Goal: Transaction & Acquisition: Purchase product/service

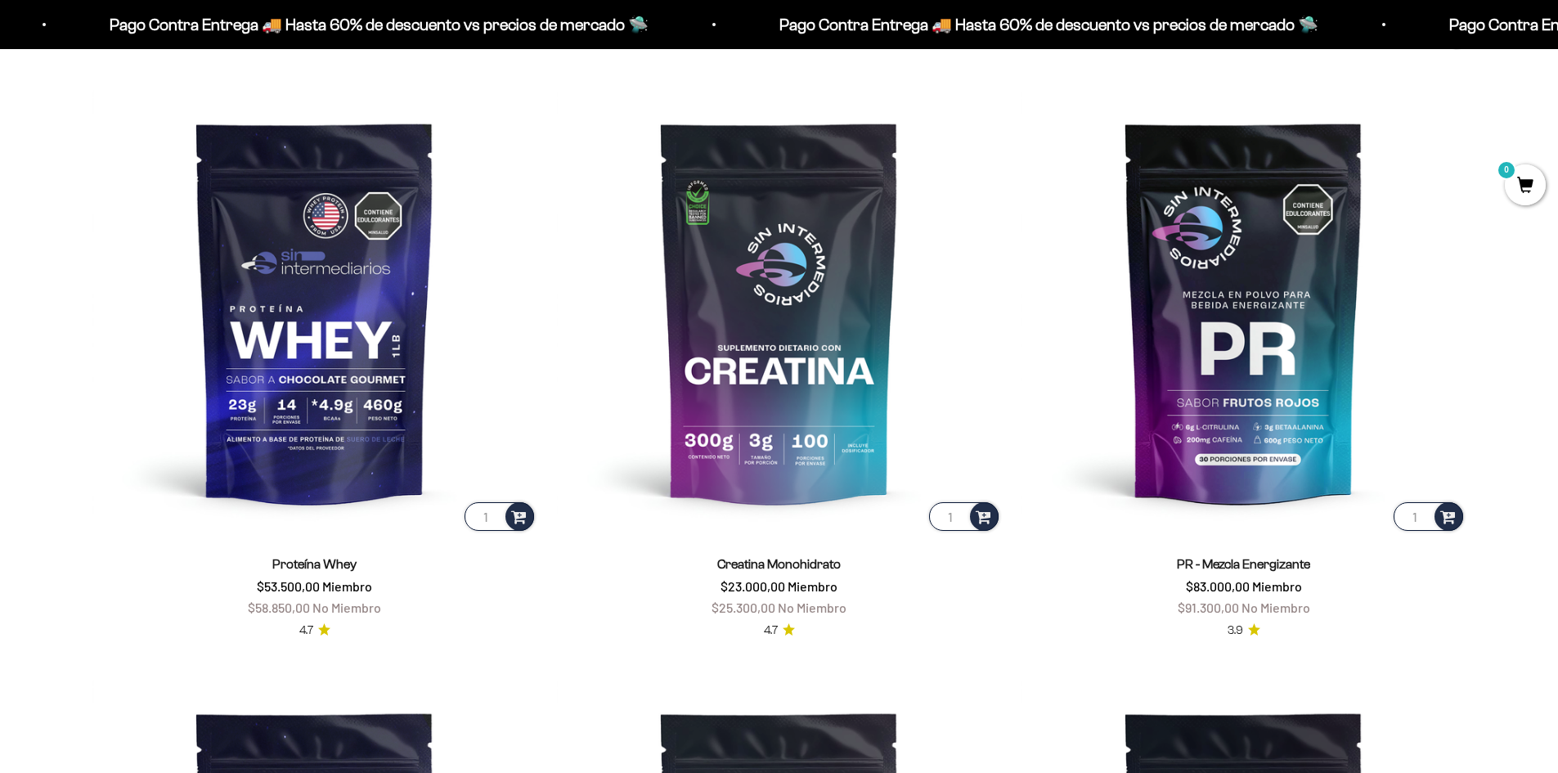
scroll to position [900, 0]
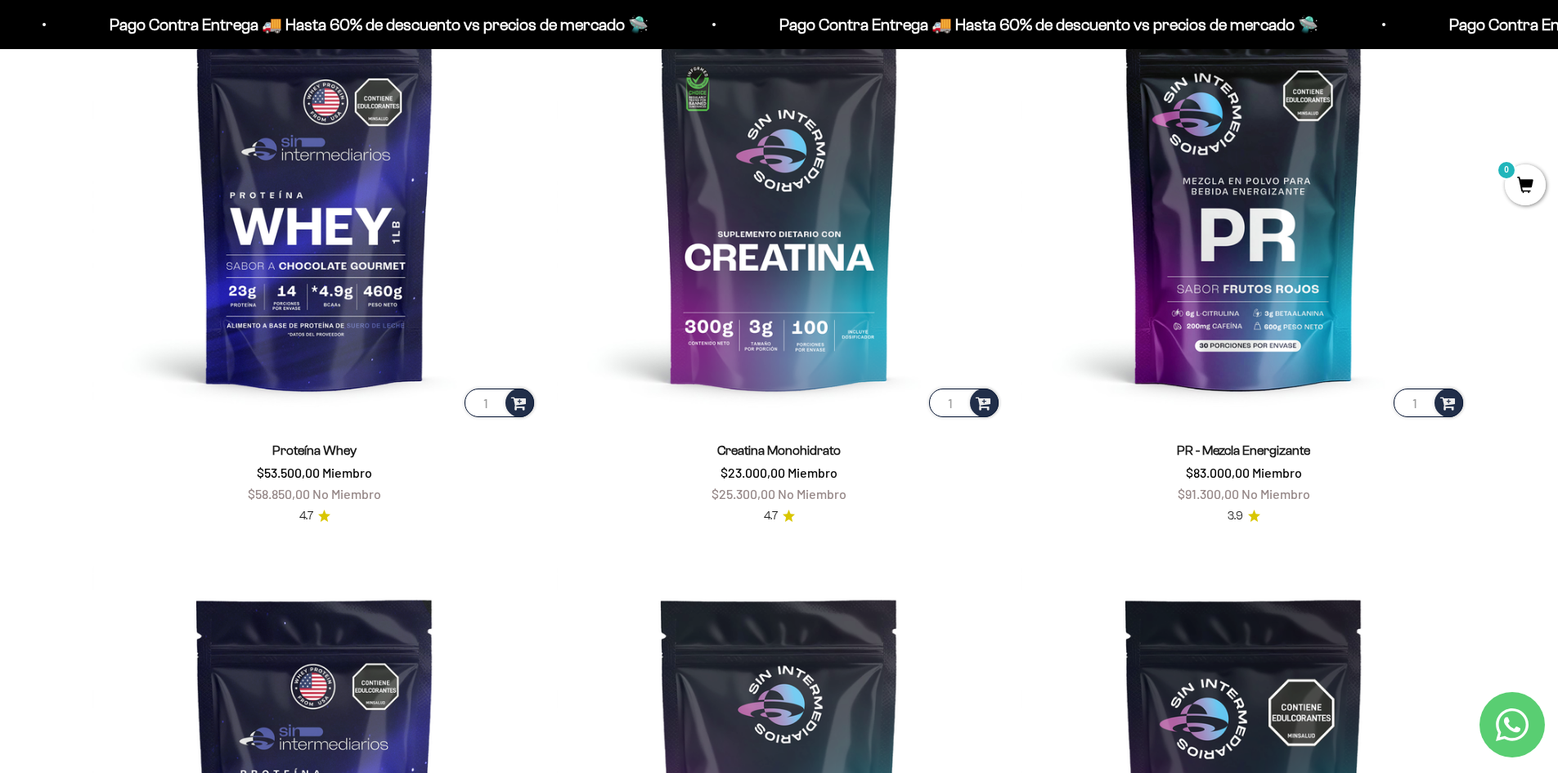
drag, startPoint x: 725, startPoint y: 472, endPoint x: 860, endPoint y: 471, distance: 134.9
click at [860, 471] on div "Creatina Monohidrato $23.000,00 Miembro $25.300,00 No Miembro" at bounding box center [779, 472] width 445 height 64
click at [892, 521] on div "Creatina Monohidrato $23.000,00 Miembro $25.300,00 No Miembro 4.7" at bounding box center [779, 472] width 445 height 105
drag, startPoint x: 722, startPoint y: 470, endPoint x: 859, endPoint y: 470, distance: 136.6
click at [859, 470] on div "Creatina Monohidrato $23.000,00 Miembro $25.300,00 No Miembro" at bounding box center [779, 472] width 445 height 64
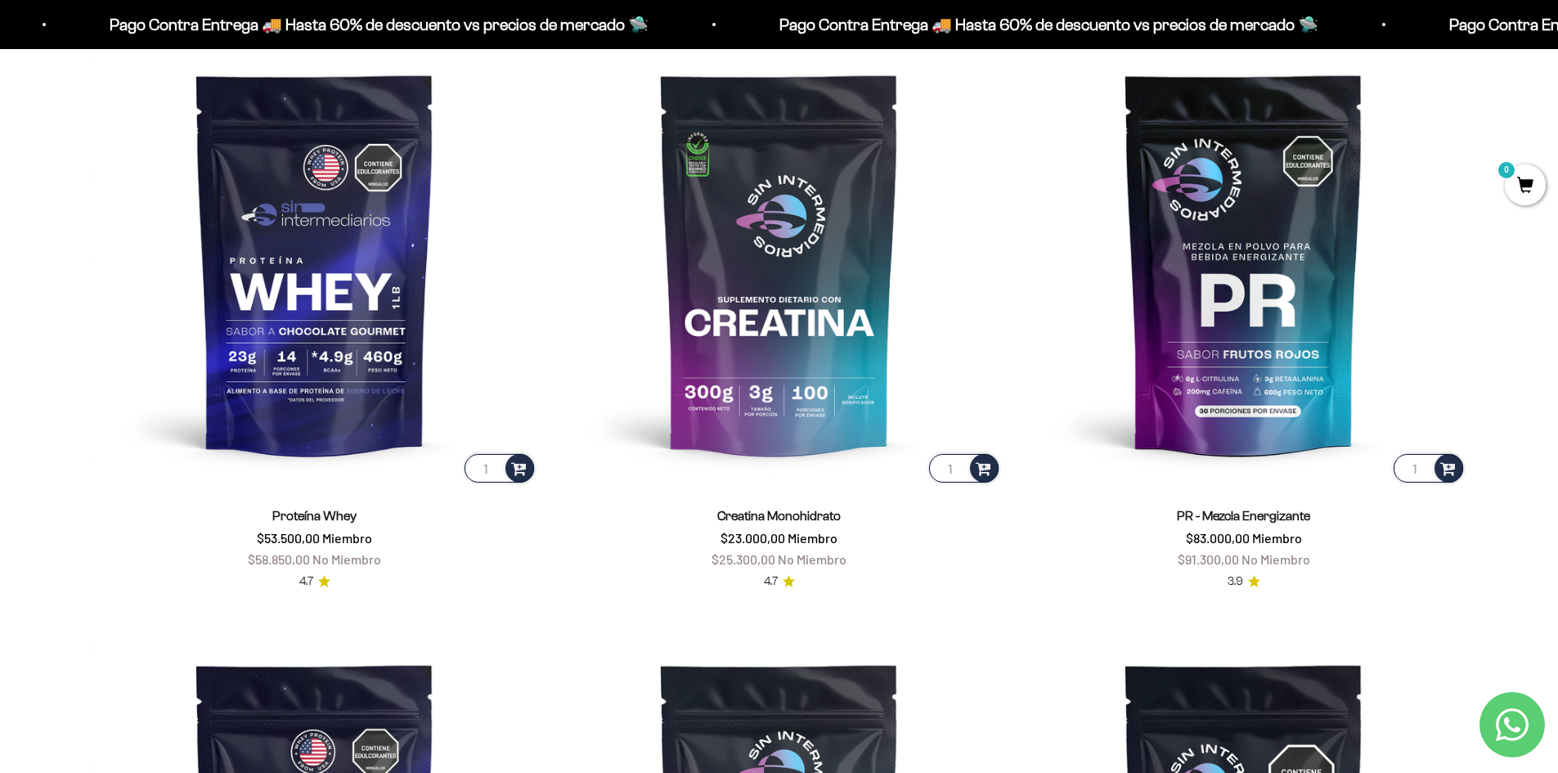
scroll to position [818, 0]
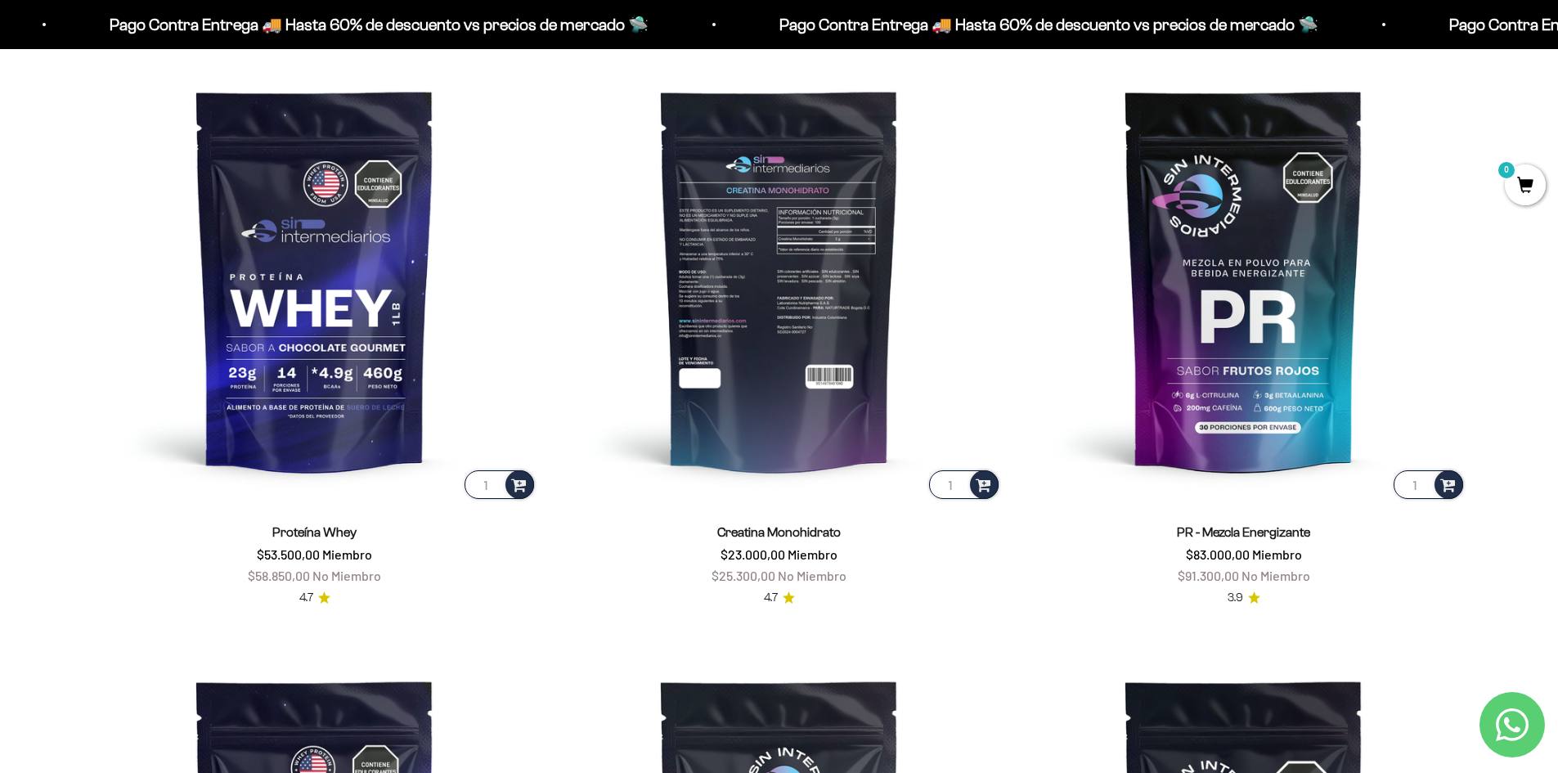
click at [956, 487] on input "1" at bounding box center [964, 484] width 70 height 29
click at [978, 482] on span at bounding box center [984, 483] width 16 height 19
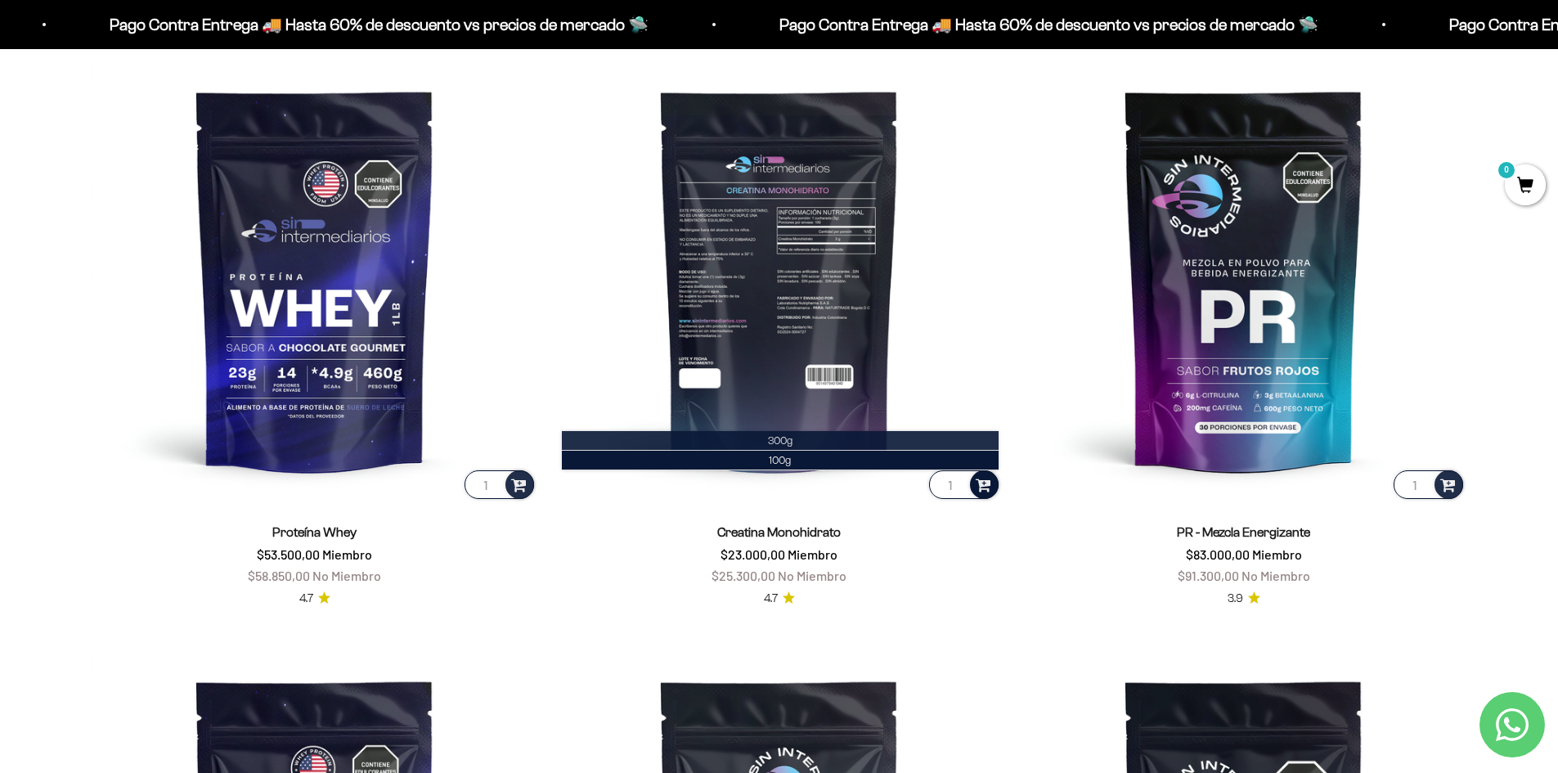
click at [801, 442] on li "300g" at bounding box center [780, 441] width 437 height 20
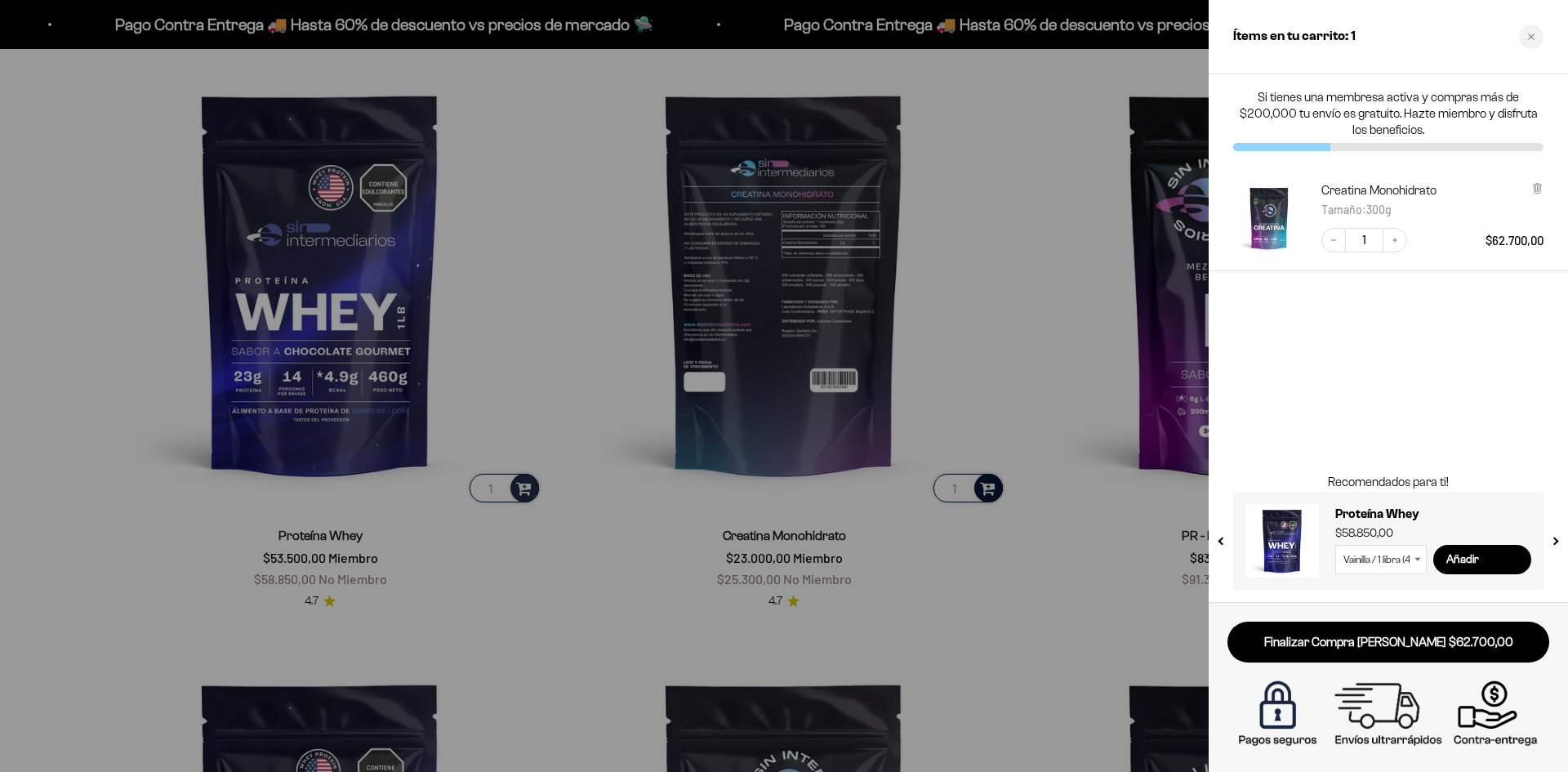
click at [1144, 638] on div at bounding box center [784, 386] width 1568 height 772
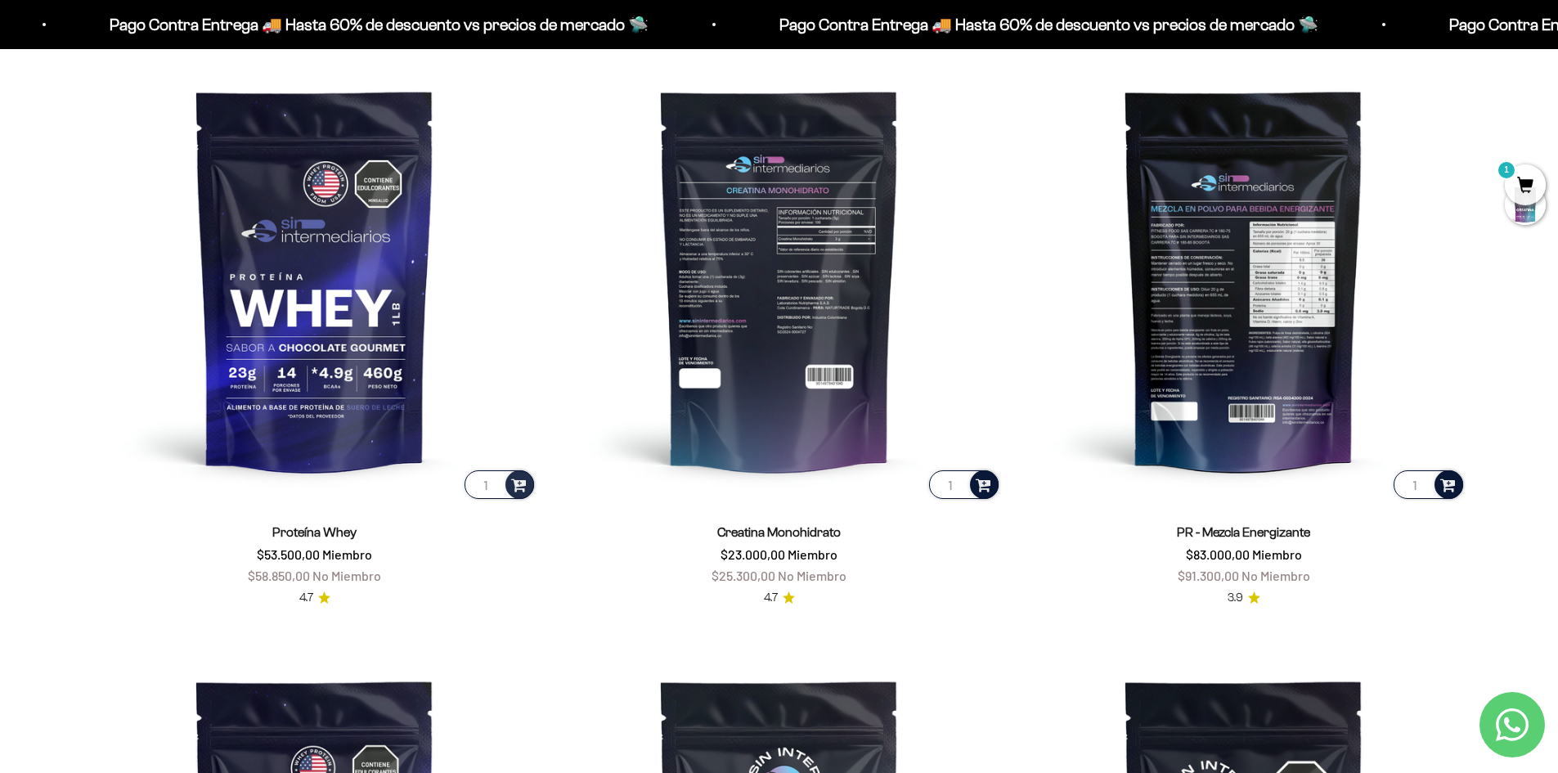
click at [1444, 484] on span at bounding box center [1448, 483] width 16 height 19
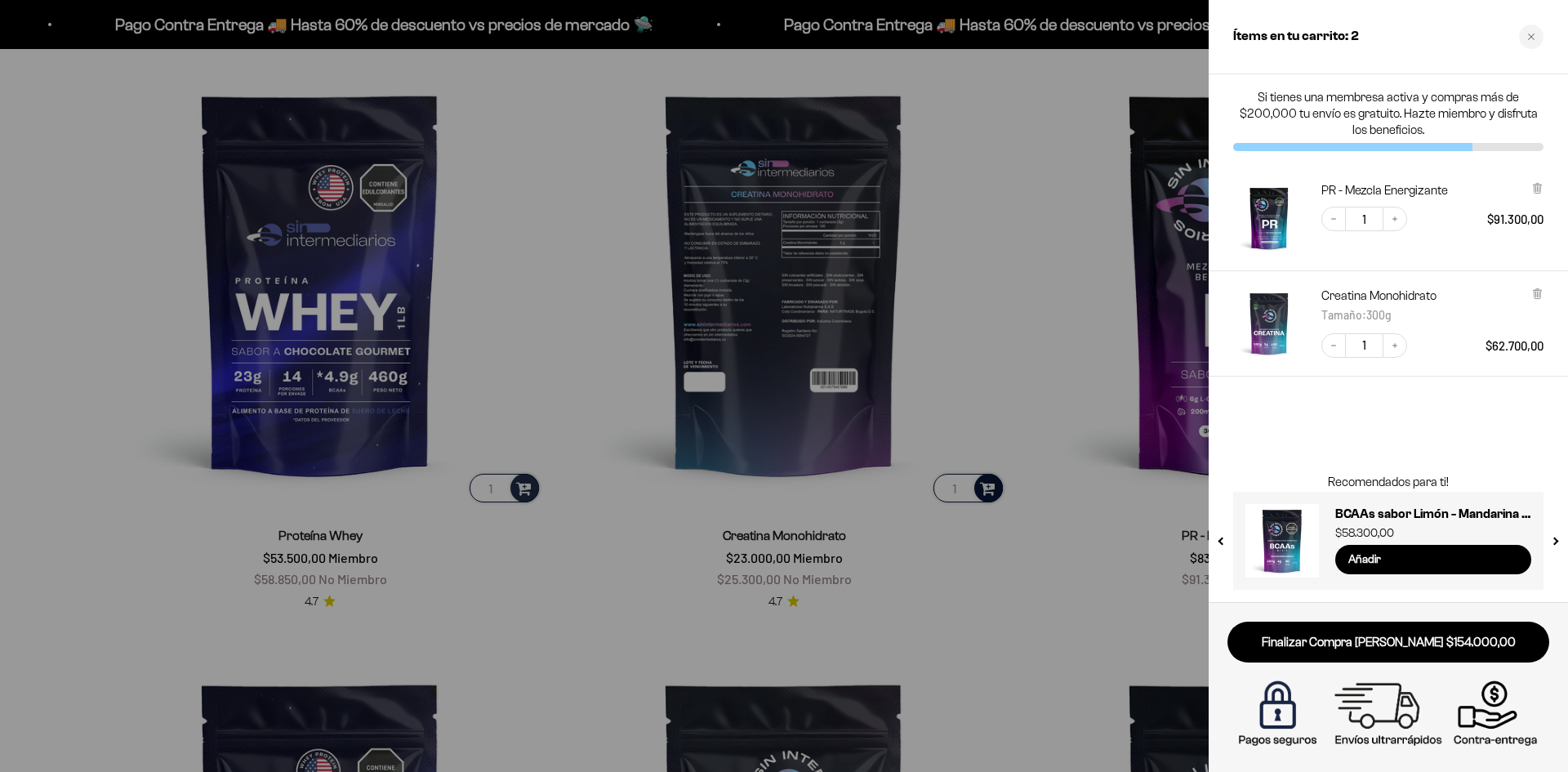
click at [1007, 664] on div at bounding box center [784, 386] width 1568 height 772
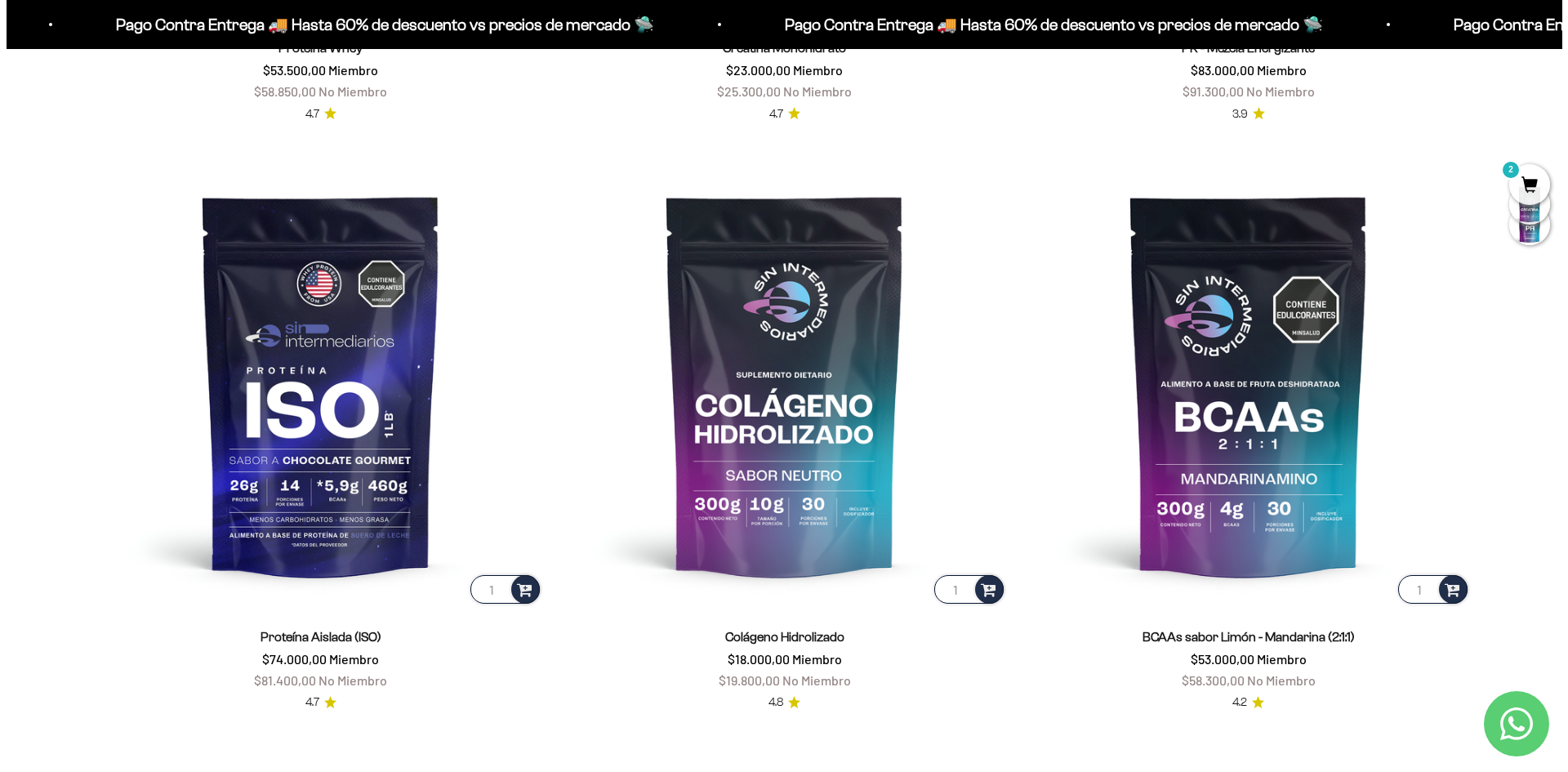
scroll to position [1307, 0]
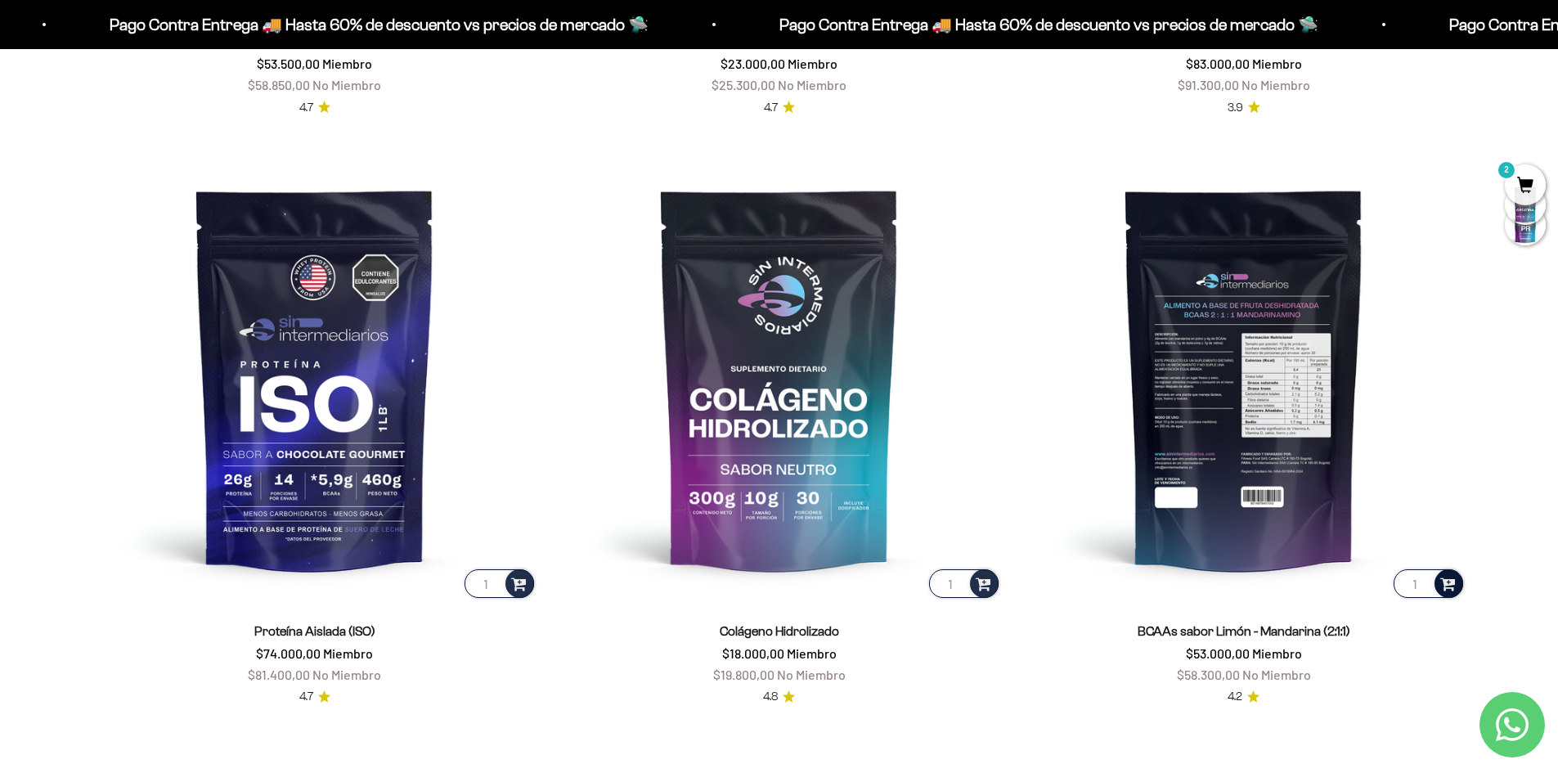
click at [1443, 584] on span at bounding box center [1448, 582] width 16 height 19
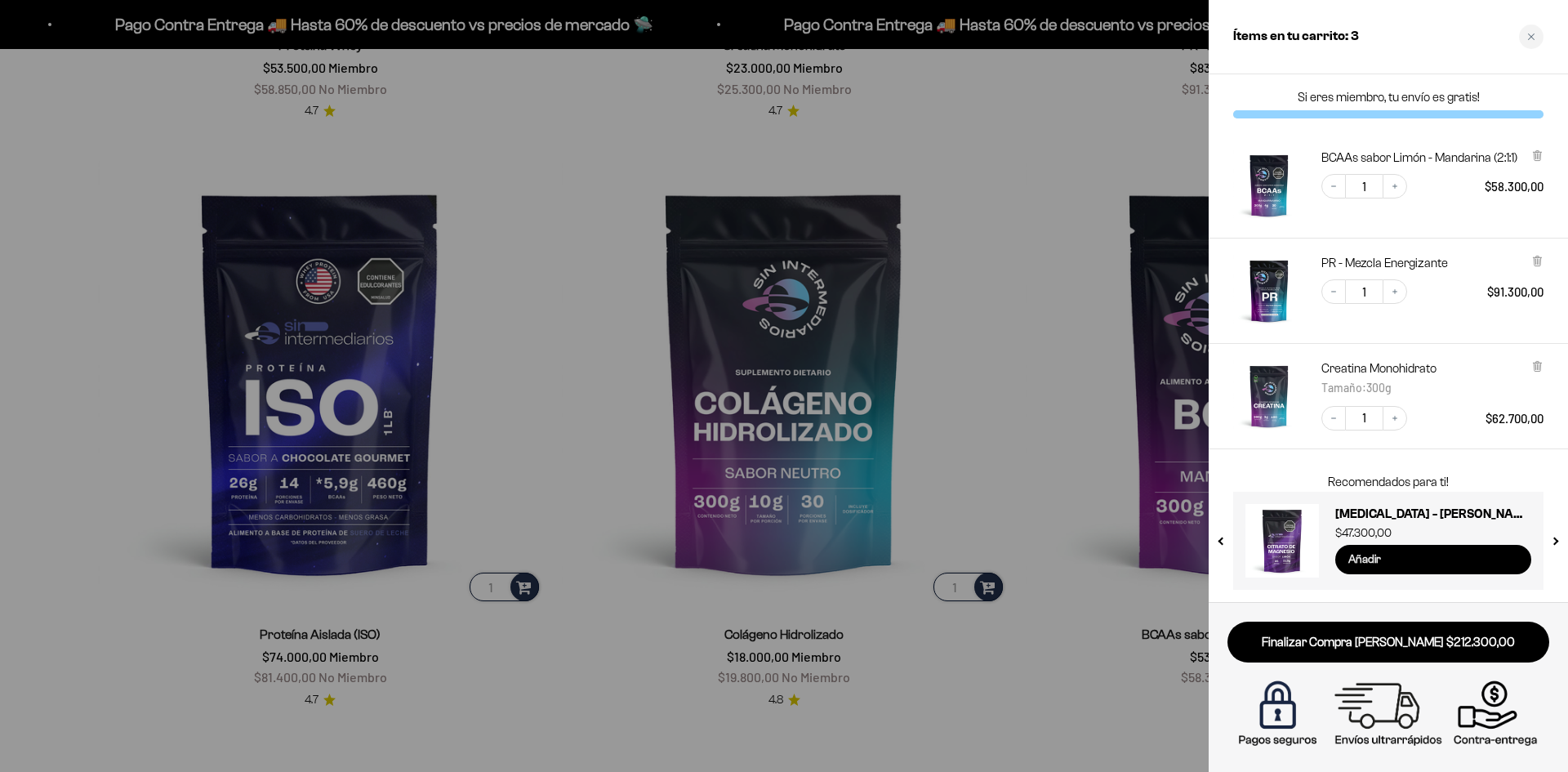
click at [1394, 565] on input "Añadir" at bounding box center [1433, 558] width 196 height 29
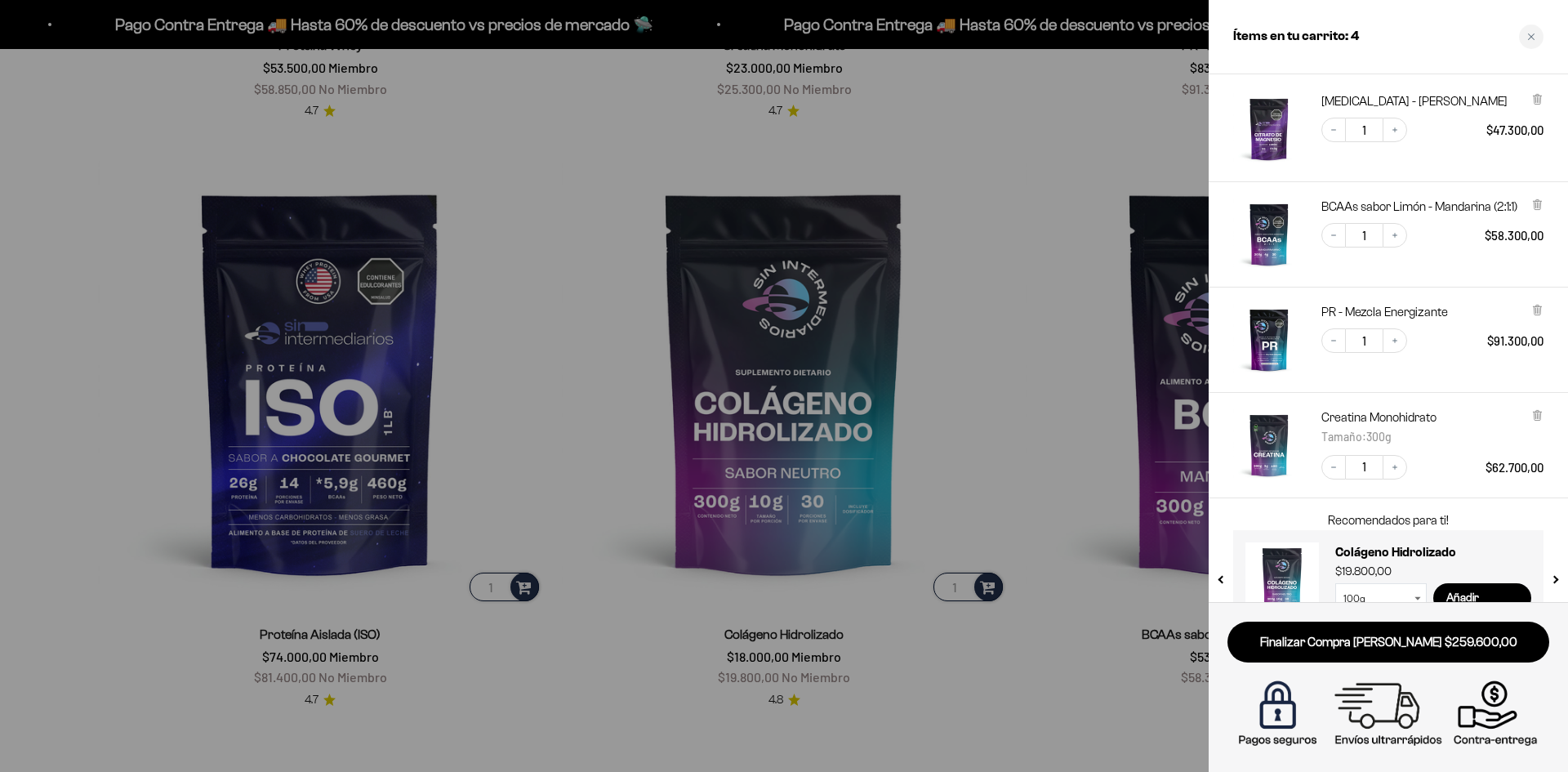
scroll to position [95, 0]
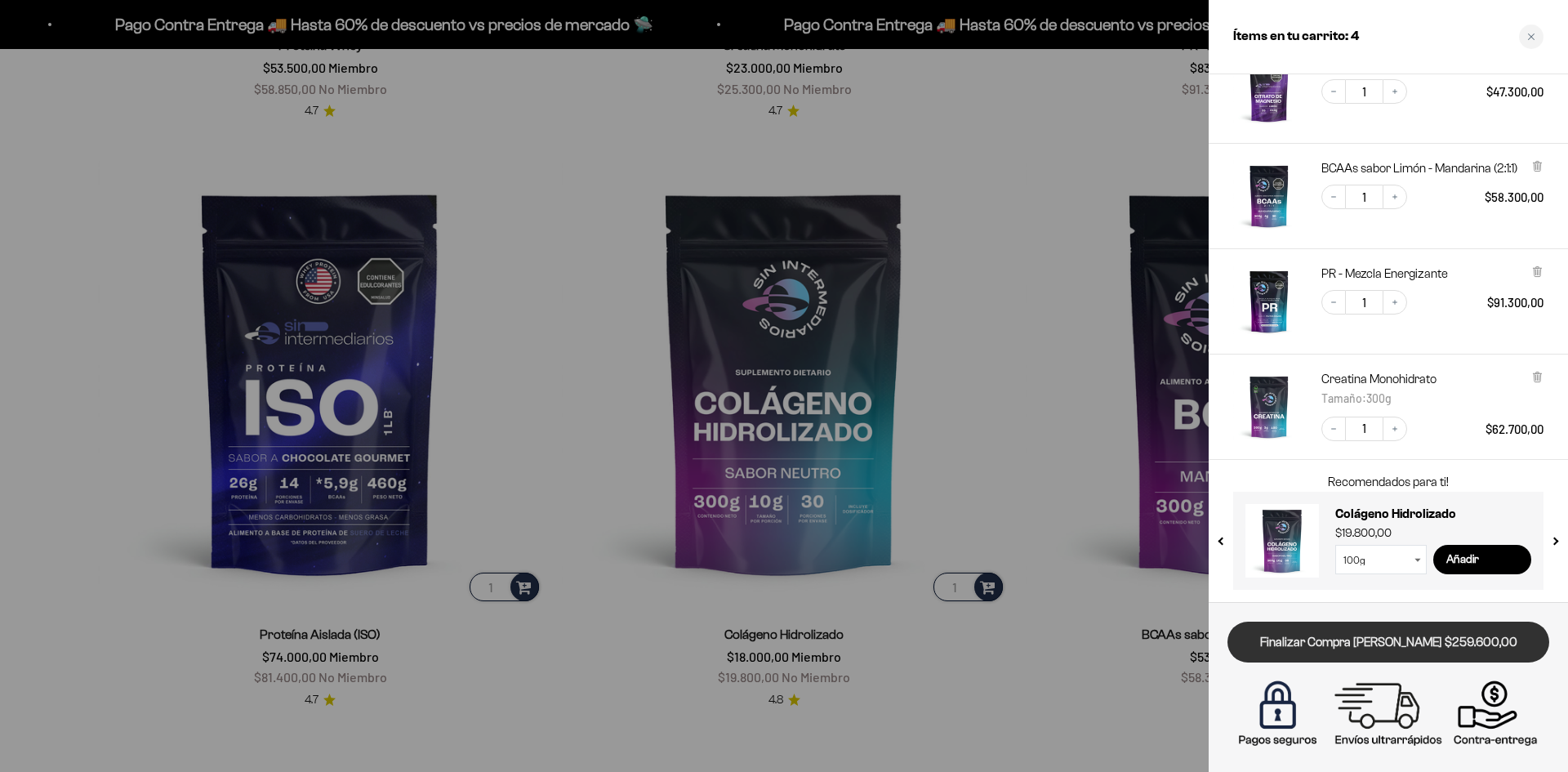
click at [1392, 643] on link "Finalizar Compra [PERSON_NAME] $259.600,00" at bounding box center [1388, 642] width 322 height 42
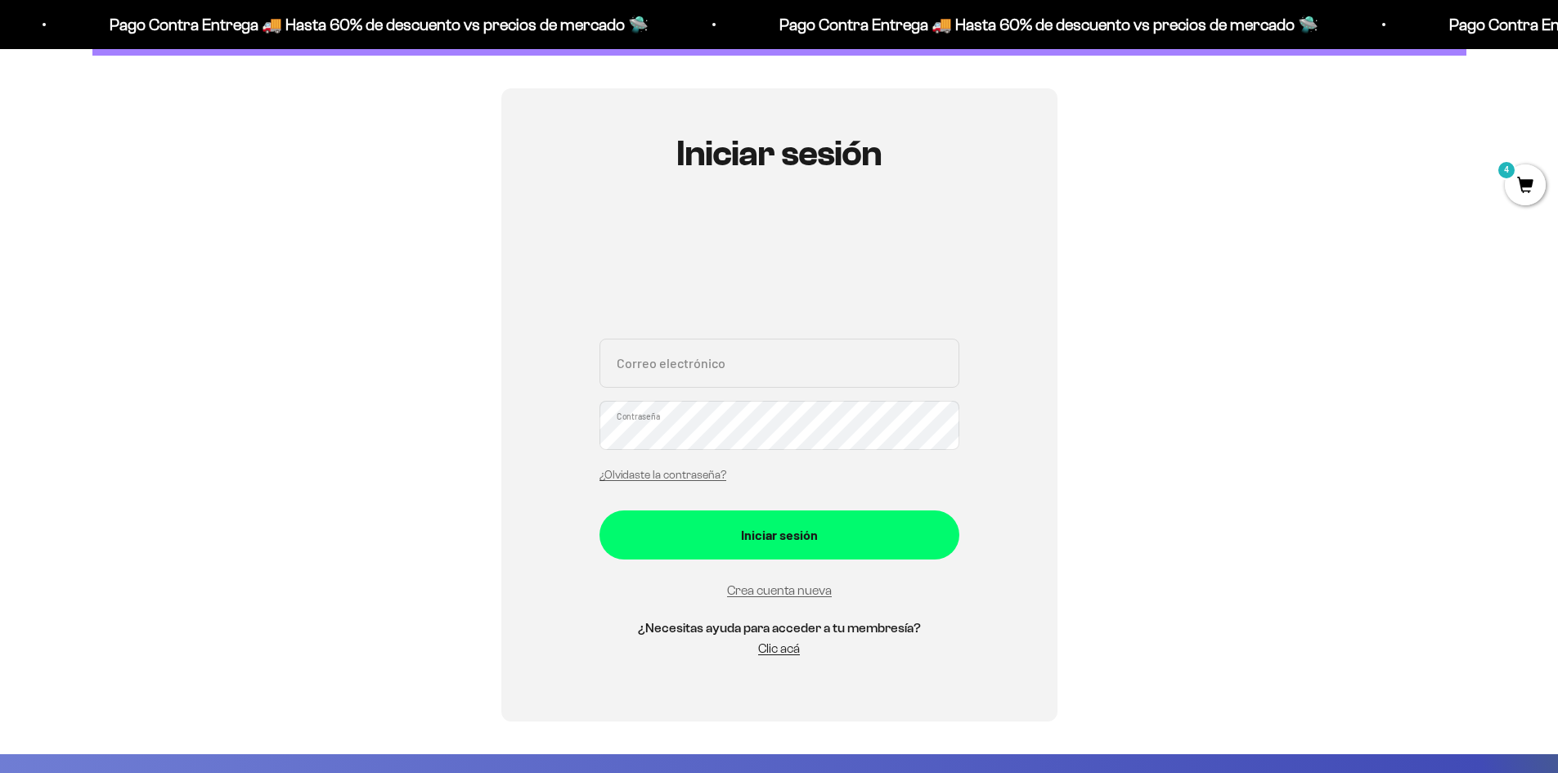
scroll to position [82, 0]
